Goal: Information Seeking & Learning: Check status

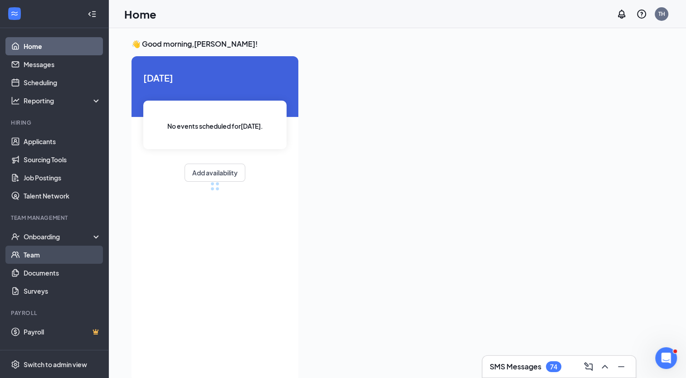
click at [35, 254] on link "Team" at bounding box center [63, 255] width 78 height 18
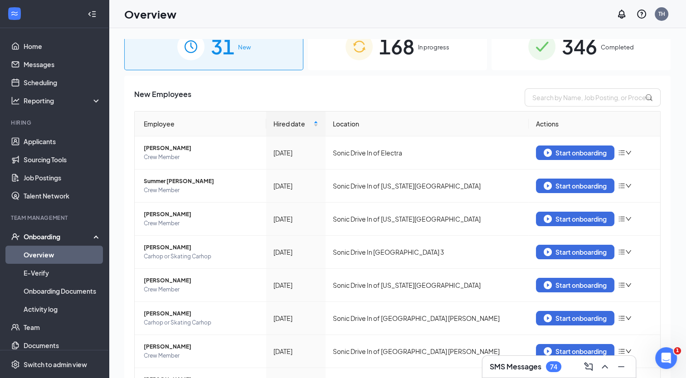
scroll to position [16, 0]
click at [578, 97] on input "text" at bounding box center [592, 97] width 136 height 18
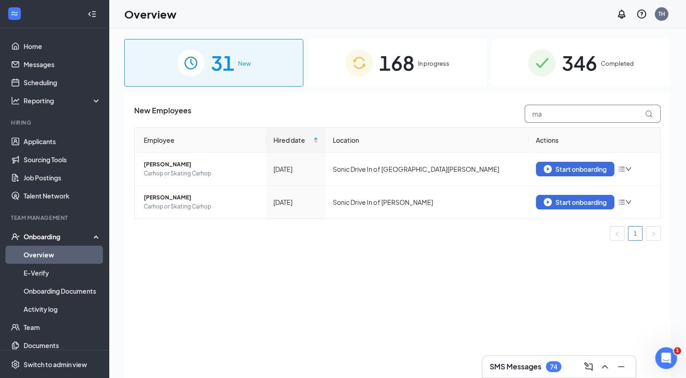
type input "m"
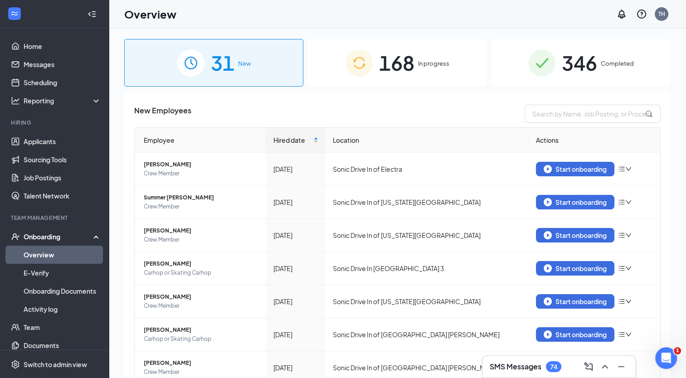
click at [42, 237] on div "Onboarding" at bounding box center [59, 236] width 70 height 9
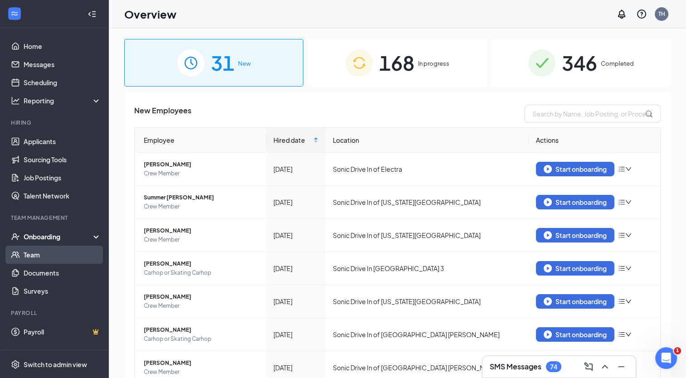
click at [34, 255] on link "Team" at bounding box center [63, 255] width 78 height 18
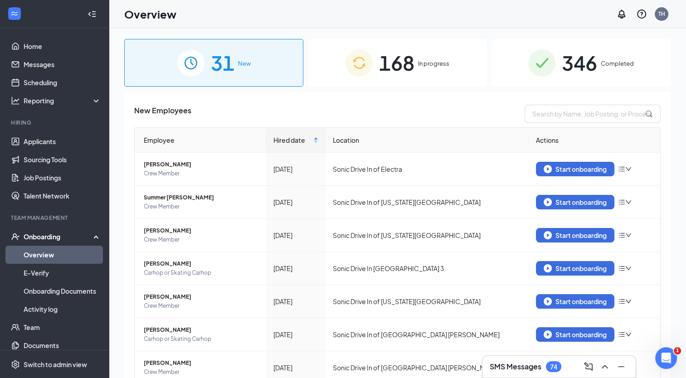
click at [401, 69] on span "168" at bounding box center [396, 62] width 35 height 31
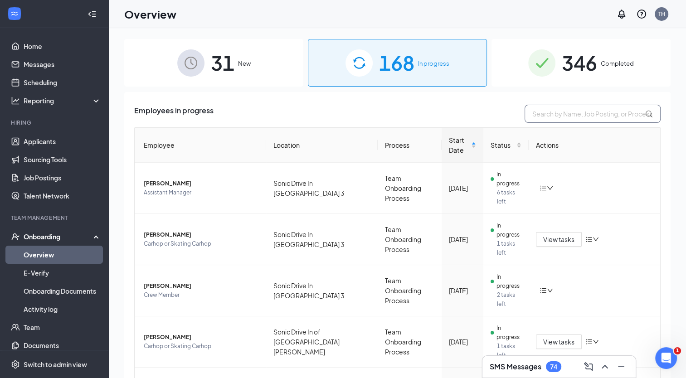
click at [573, 116] on input "text" at bounding box center [592, 114] width 136 height 18
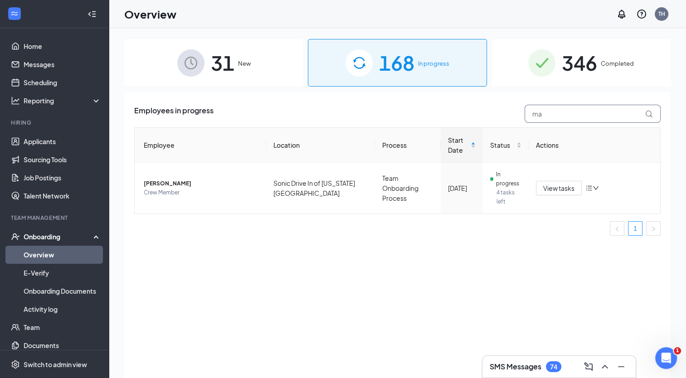
type input "m"
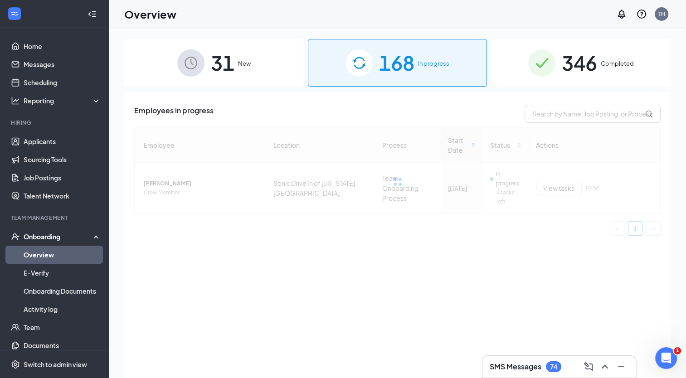
click at [608, 66] on span "Completed" at bounding box center [617, 63] width 33 height 9
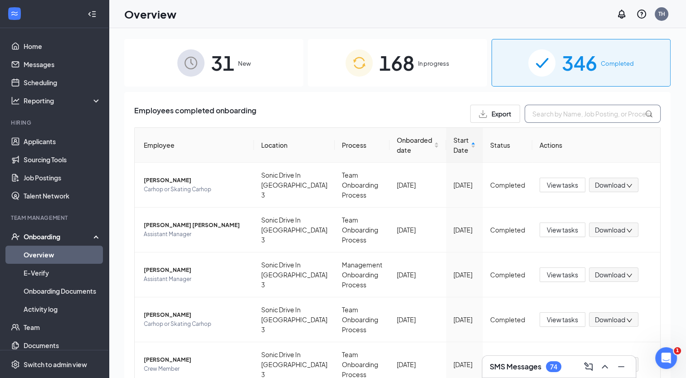
click at [576, 112] on input "text" at bounding box center [592, 114] width 136 height 18
type input "mar"
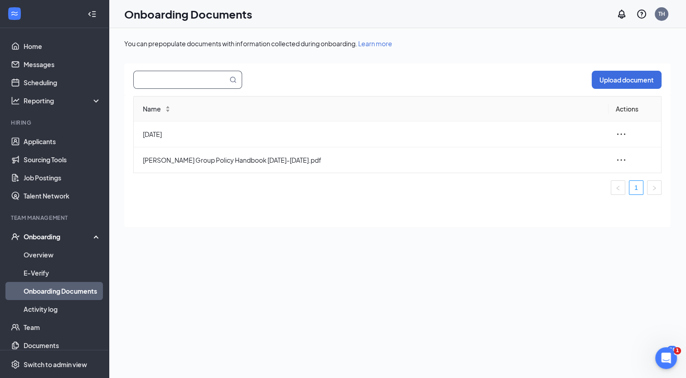
click at [164, 79] on input "text" at bounding box center [175, 79] width 83 height 17
click at [40, 254] on link "Overview" at bounding box center [63, 255] width 78 height 18
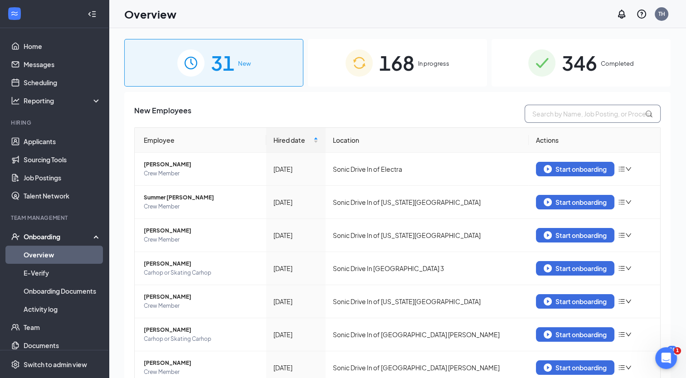
click at [597, 115] on input "text" at bounding box center [592, 114] width 136 height 18
type input "marc"
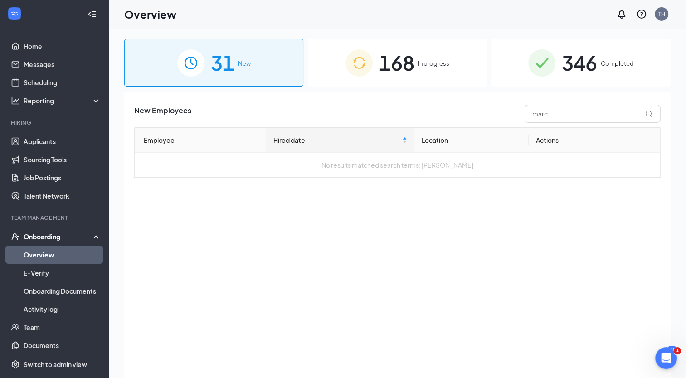
click at [424, 72] on div "168 In progress" at bounding box center [397, 63] width 179 height 48
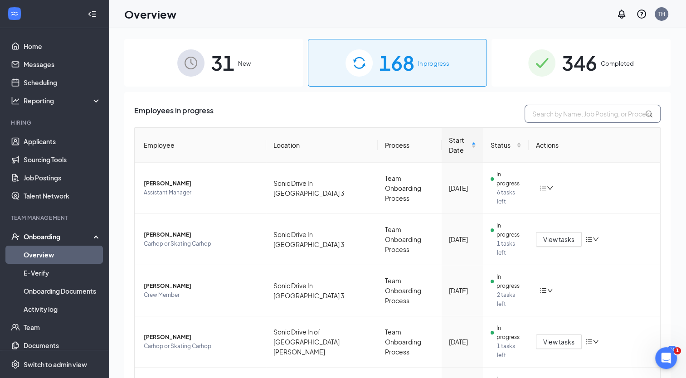
click at [589, 109] on input "text" at bounding box center [592, 114] width 136 height 18
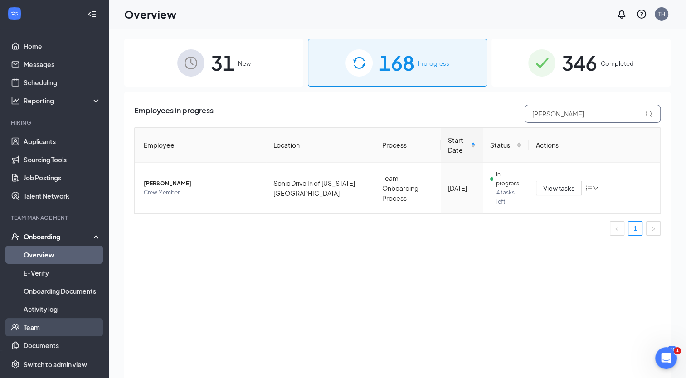
type input "marcus"
click at [29, 326] on link "Team" at bounding box center [63, 327] width 78 height 18
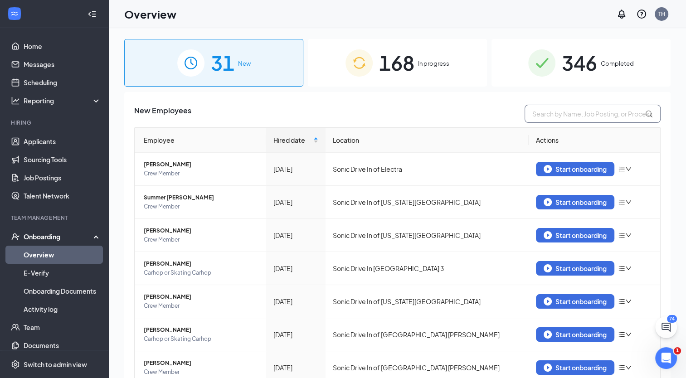
click at [577, 114] on input "text" at bounding box center [592, 114] width 136 height 18
type input "marcu"
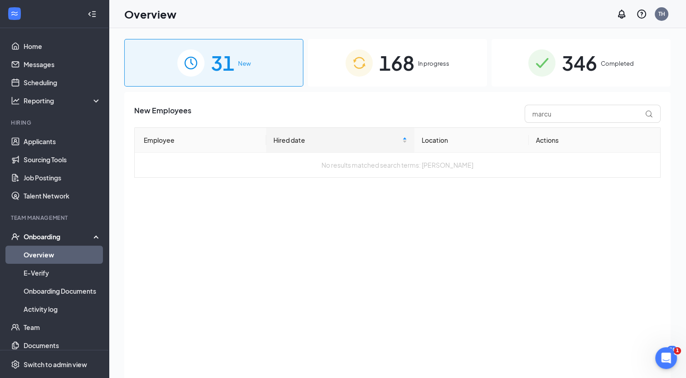
click at [422, 75] on div "168 In progress" at bounding box center [397, 63] width 179 height 48
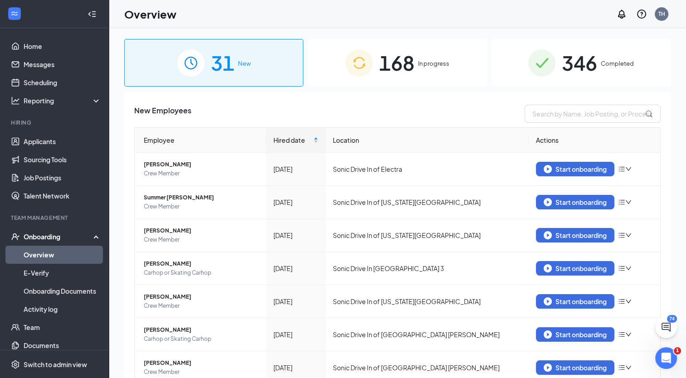
click at [417, 74] on div "168 In progress" at bounding box center [397, 63] width 179 height 48
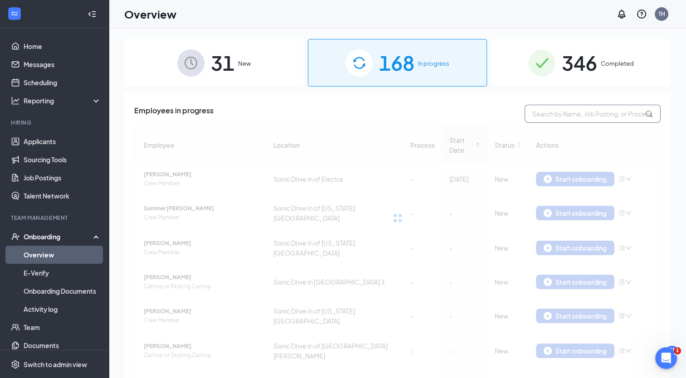
click at [582, 116] on input "text" at bounding box center [592, 114] width 136 height 18
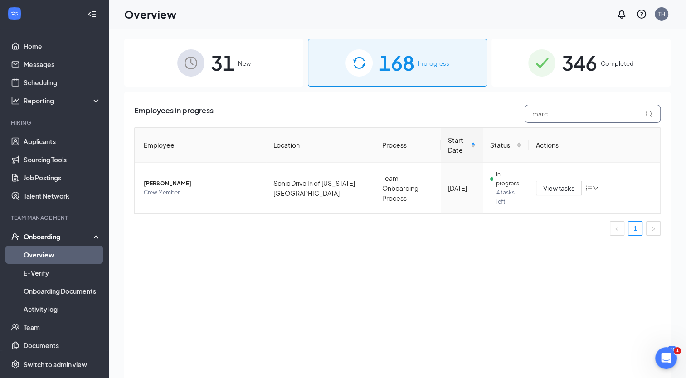
type input "marc"
click at [186, 68] on img at bounding box center [190, 62] width 27 height 27
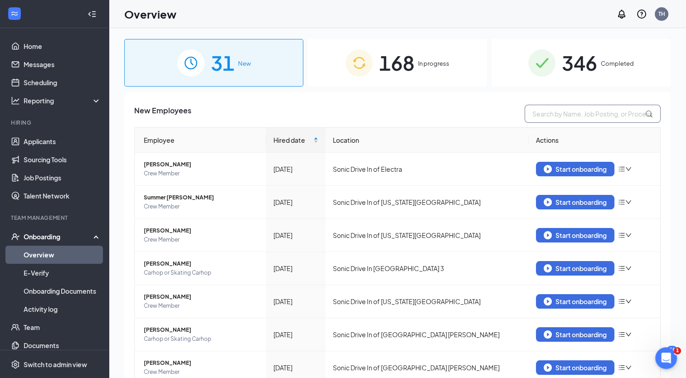
click at [575, 112] on input "text" at bounding box center [592, 114] width 136 height 18
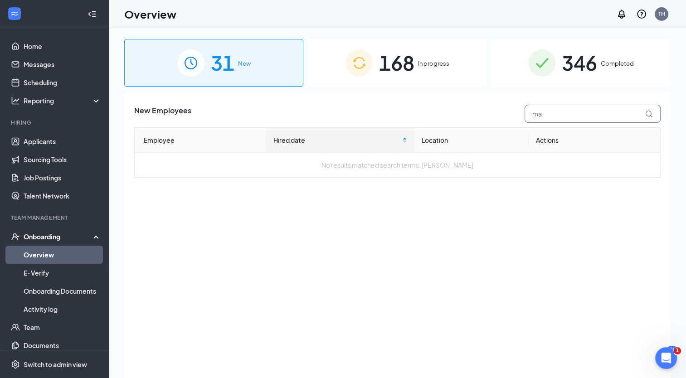
type input "m"
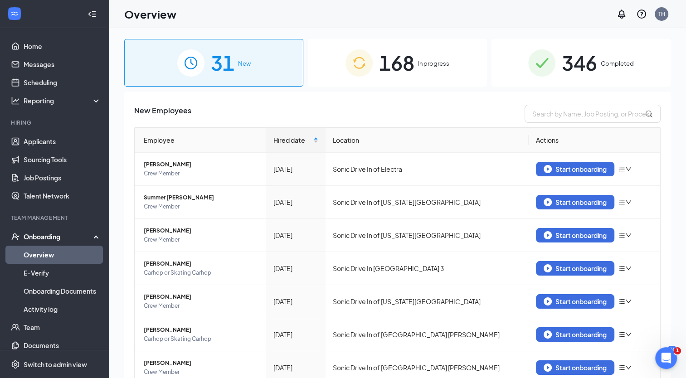
click at [601, 64] on span "Completed" at bounding box center [617, 63] width 33 height 9
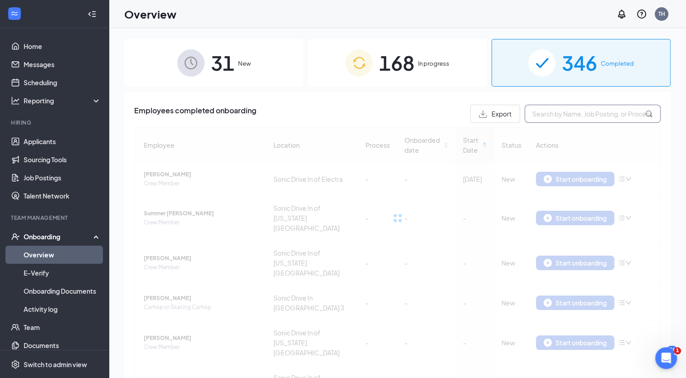
click at [592, 116] on input "text" at bounding box center [592, 114] width 136 height 18
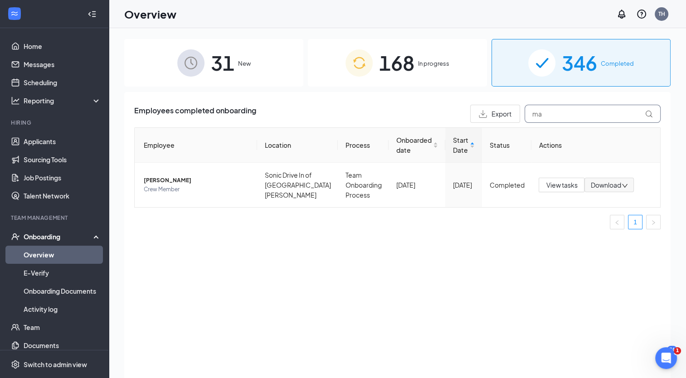
type input "m"
